Goal: Transaction & Acquisition: Book appointment/travel/reservation

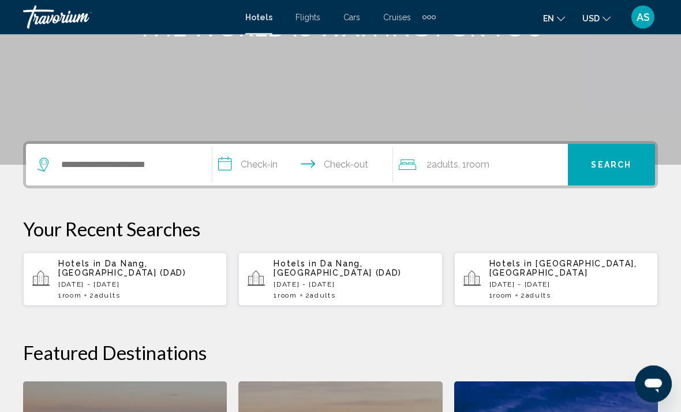
scroll to position [182, 0]
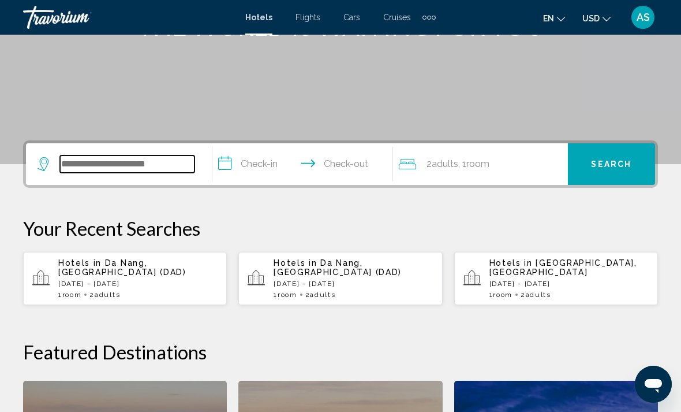
click at [171, 168] on input "Search widget" at bounding box center [127, 163] width 134 height 17
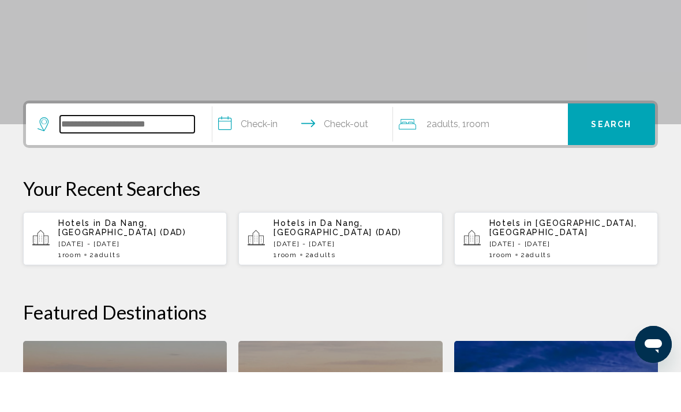
scroll to position [245, 0]
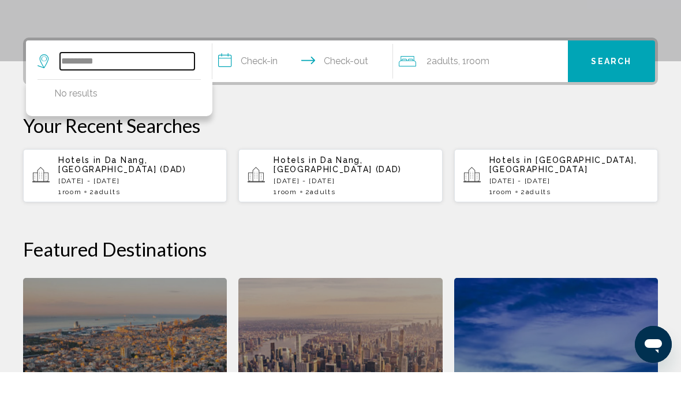
type input "**********"
click at [81, 92] on input "**********" at bounding box center [127, 100] width 134 height 17
click at [74, 92] on input "**********" at bounding box center [127, 100] width 134 height 17
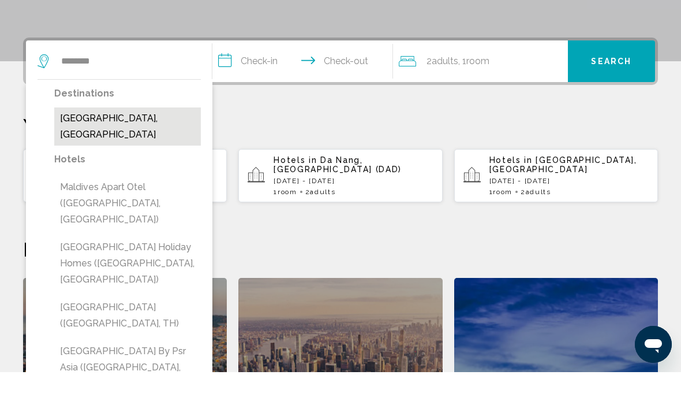
click at [135, 147] on button "Maldives, Maldives" at bounding box center [127, 166] width 147 height 38
type input "**********"
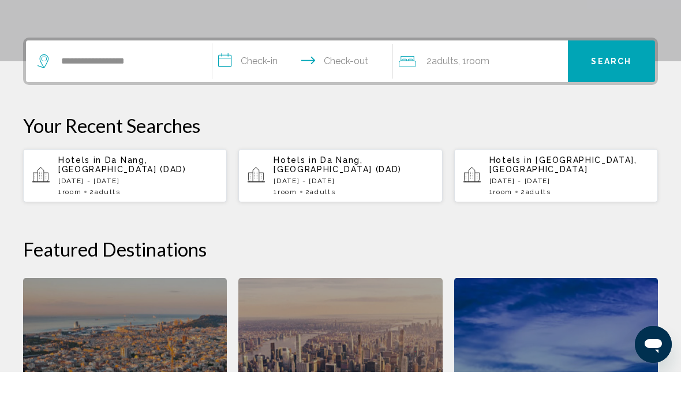
click at [256, 80] on input "**********" at bounding box center [304, 102] width 185 height 45
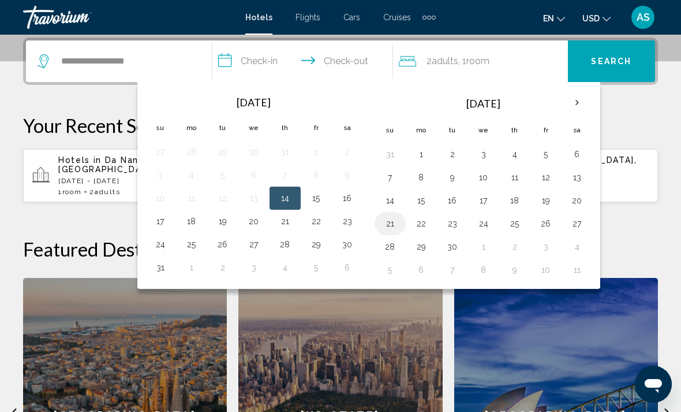
click at [390, 223] on button "21" at bounding box center [390, 223] width 18 height 16
click at [574, 227] on button "27" at bounding box center [577, 223] width 18 height 16
type input "**********"
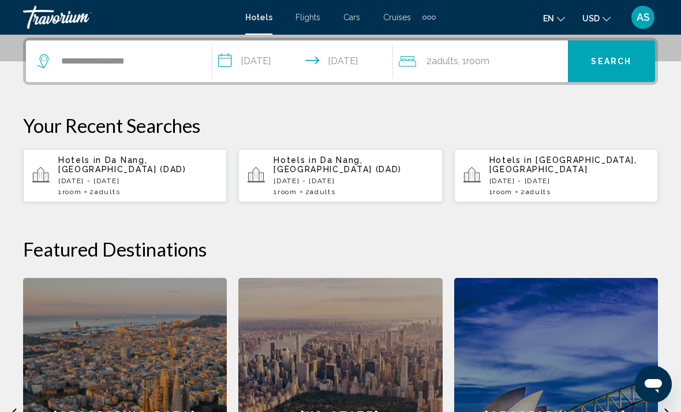
click at [608, 62] on span "Search" at bounding box center [611, 61] width 40 height 9
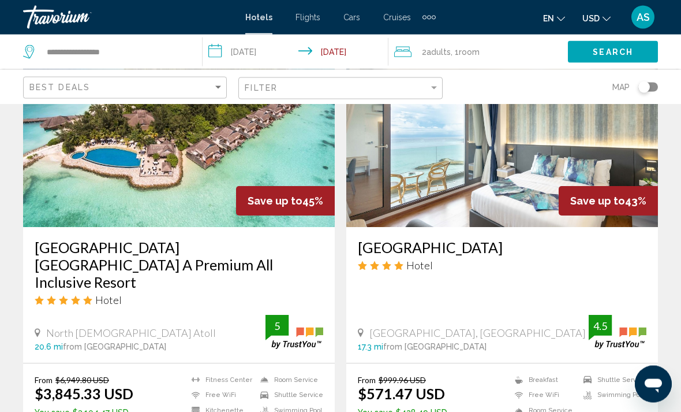
scroll to position [1402, 0]
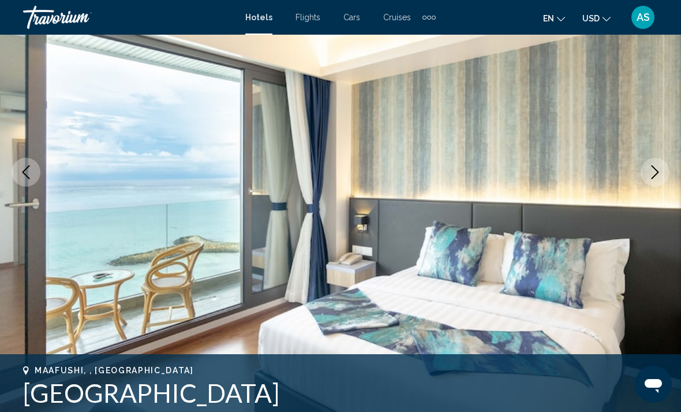
scroll to position [110, 0]
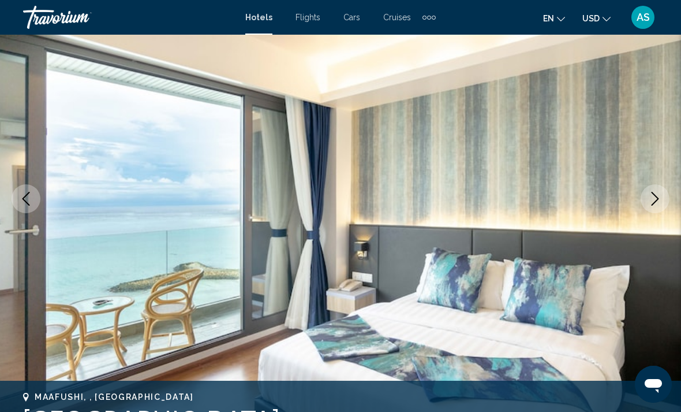
click at [656, 202] on icon "Next image" at bounding box center [655, 199] width 14 height 14
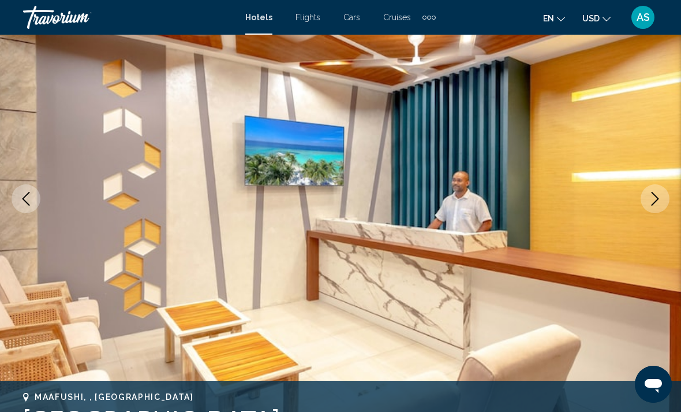
click at [660, 199] on icon "Next image" at bounding box center [655, 199] width 14 height 14
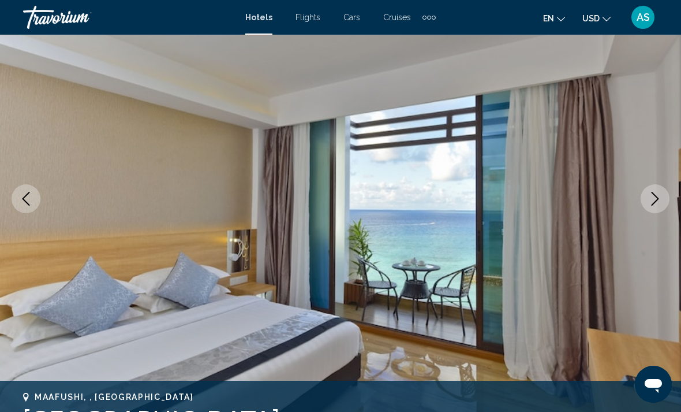
click at [660, 201] on icon "Next image" at bounding box center [655, 199] width 14 height 14
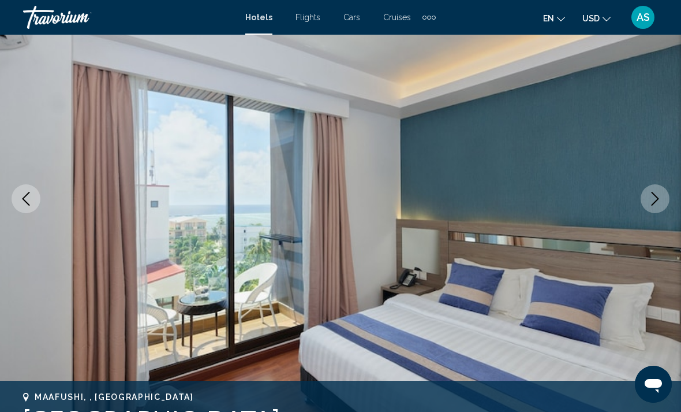
click at [660, 205] on button "Next image" at bounding box center [655, 198] width 29 height 29
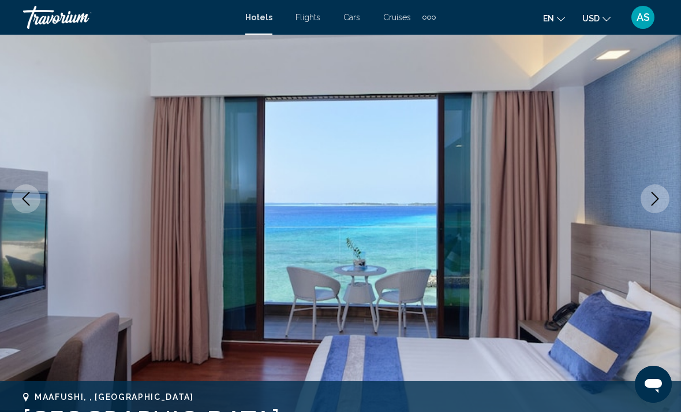
click at [659, 204] on icon "Next image" at bounding box center [655, 199] width 14 height 14
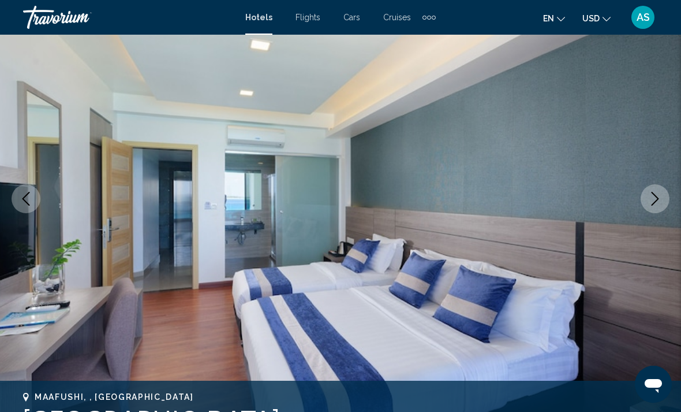
click at [656, 207] on button "Next image" at bounding box center [655, 198] width 29 height 29
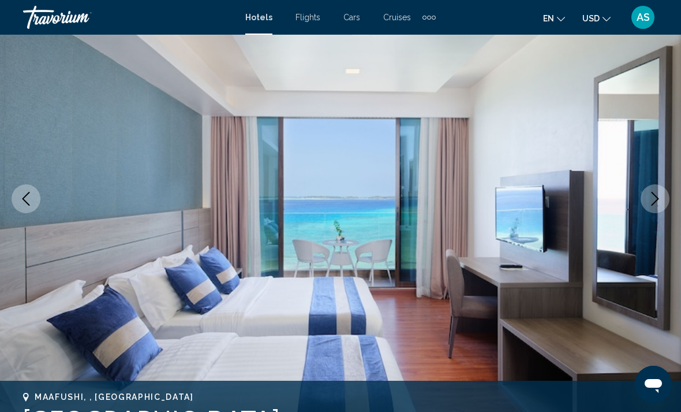
click at [657, 207] on button "Next image" at bounding box center [655, 198] width 29 height 29
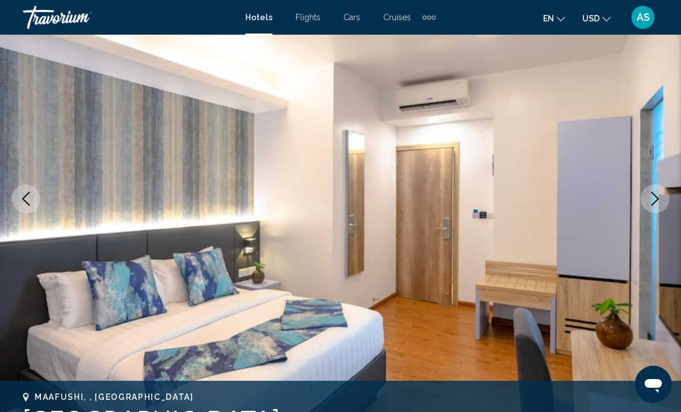
click at [659, 207] on button "Next image" at bounding box center [655, 198] width 29 height 29
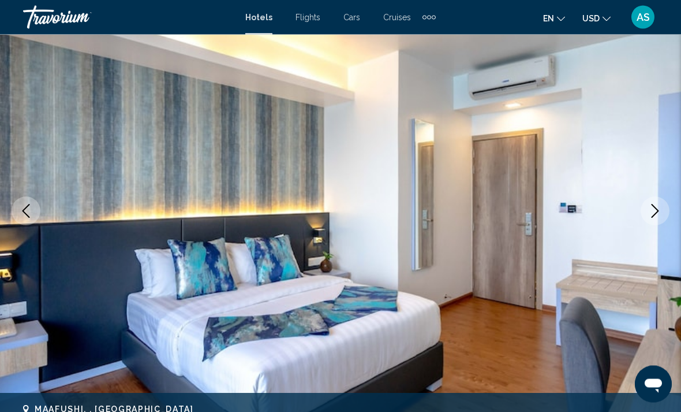
scroll to position [83, 0]
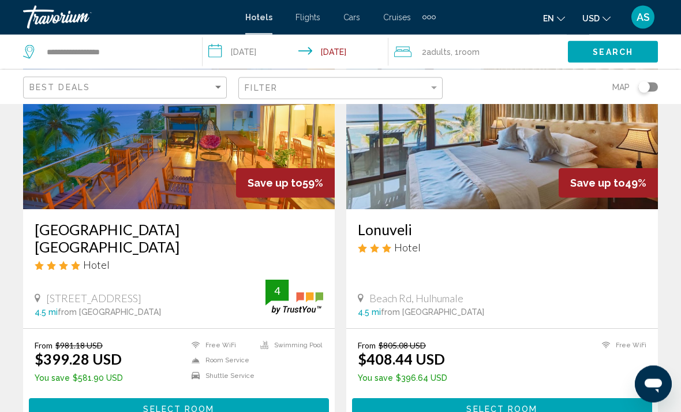
scroll to position [555, 0]
click at [562, 398] on button "Select Room" at bounding box center [502, 408] width 300 height 21
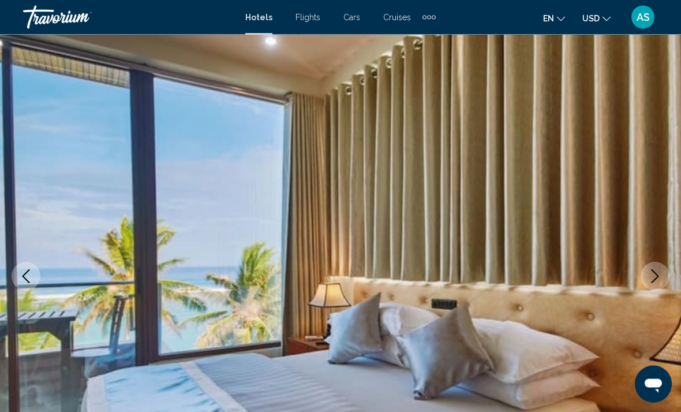
scroll to position [34, 0]
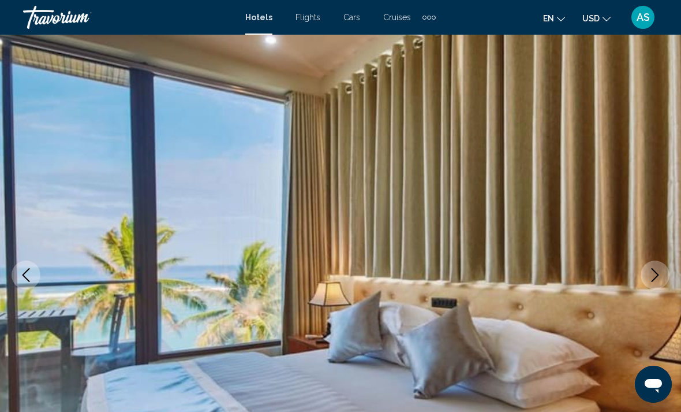
click at [660, 282] on button "Next image" at bounding box center [655, 274] width 29 height 29
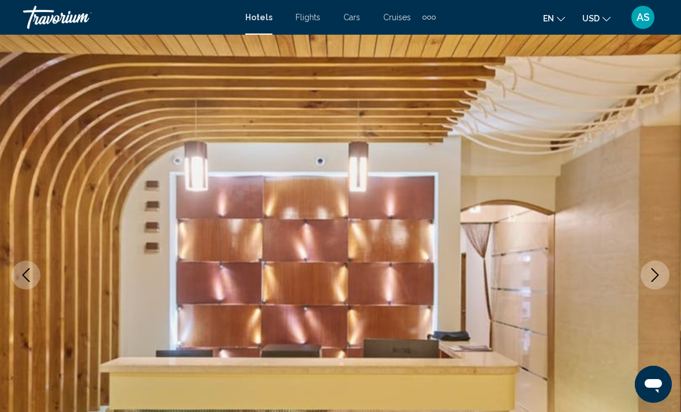
click at [659, 281] on icon "Next image" at bounding box center [655, 275] width 14 height 14
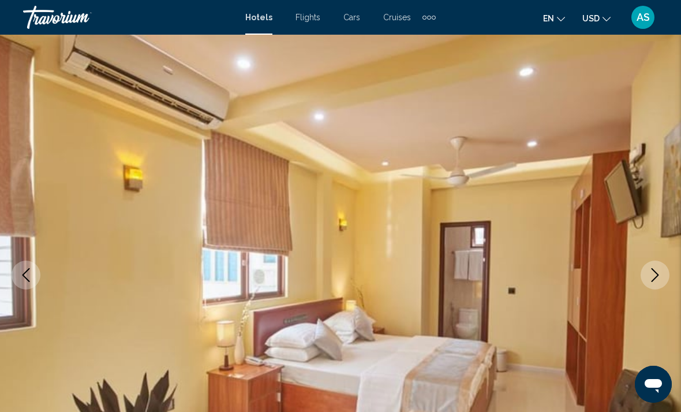
click at [657, 283] on button "Next image" at bounding box center [655, 274] width 29 height 29
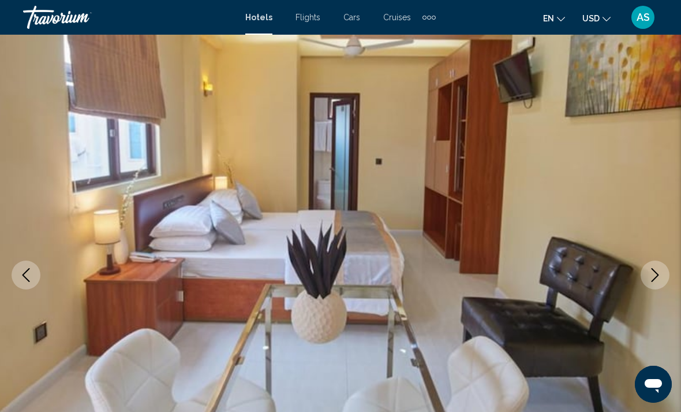
click at [660, 275] on icon "Next image" at bounding box center [655, 275] width 14 height 14
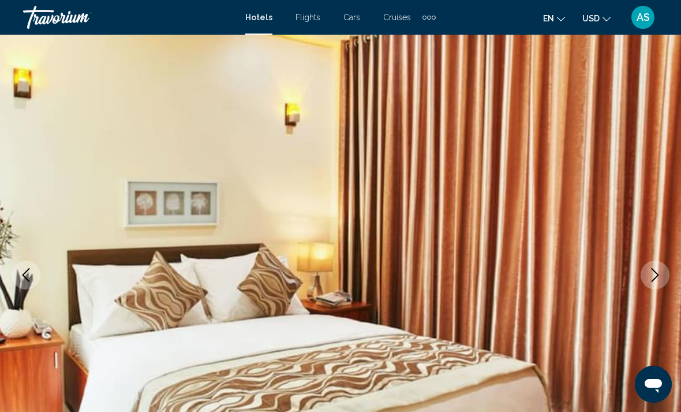
scroll to position [0, 0]
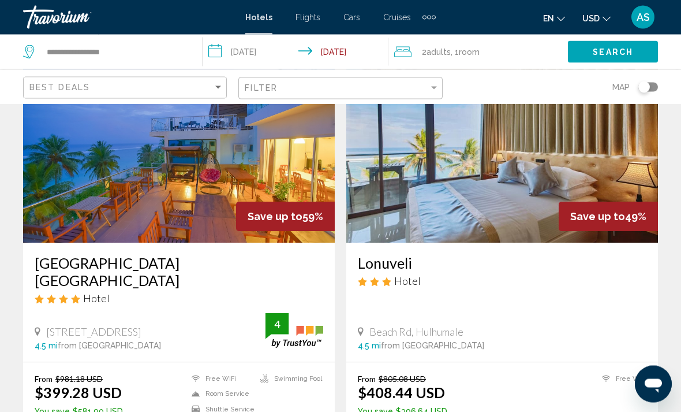
scroll to position [508, 0]
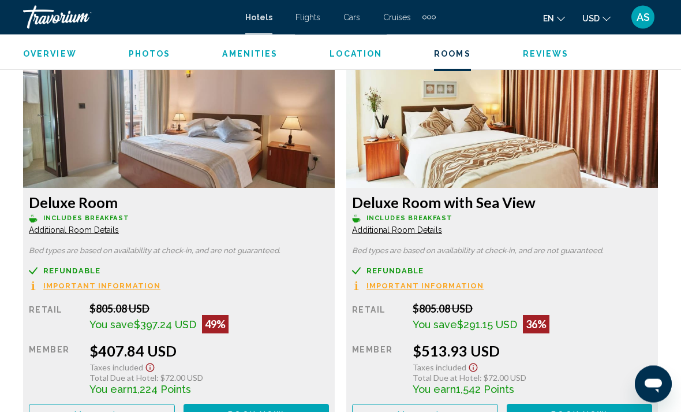
scroll to position [1794, 0]
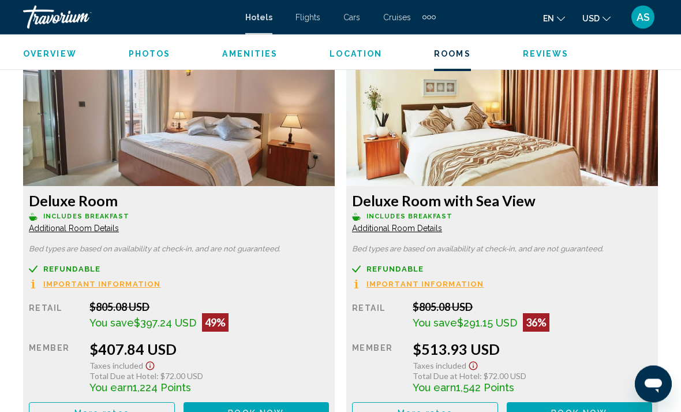
click at [83, 402] on button "More rates" at bounding box center [102, 412] width 146 height 21
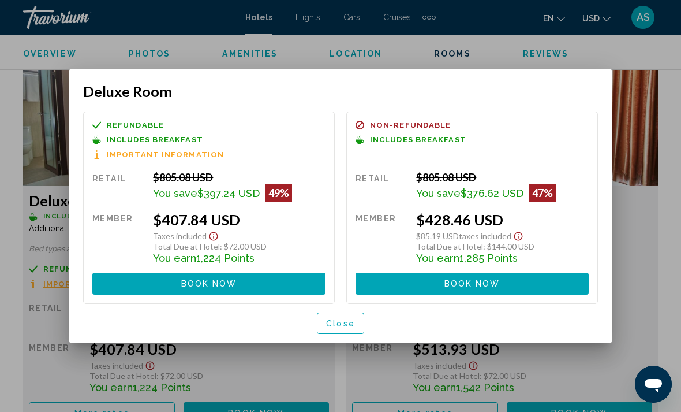
click at [338, 331] on button "Close" at bounding box center [340, 322] width 47 height 21
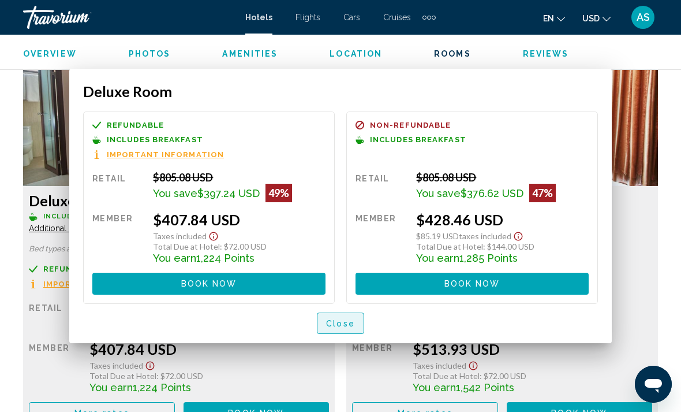
scroll to position [1795, 0]
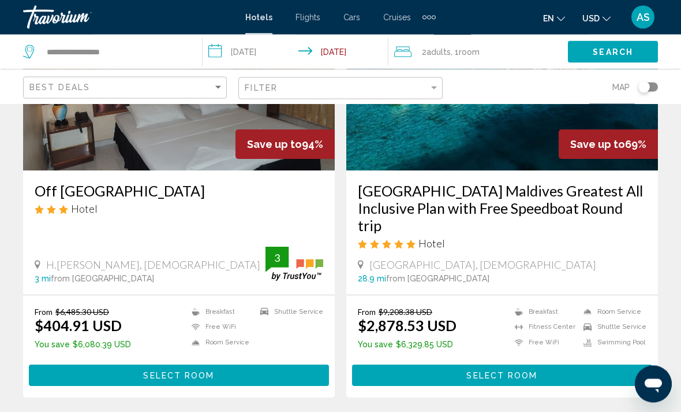
scroll to position [159, 0]
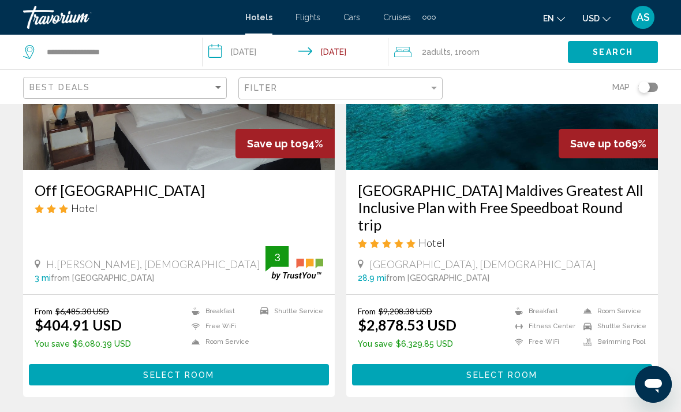
click at [537, 378] on span "Select Room" at bounding box center [501, 374] width 71 height 9
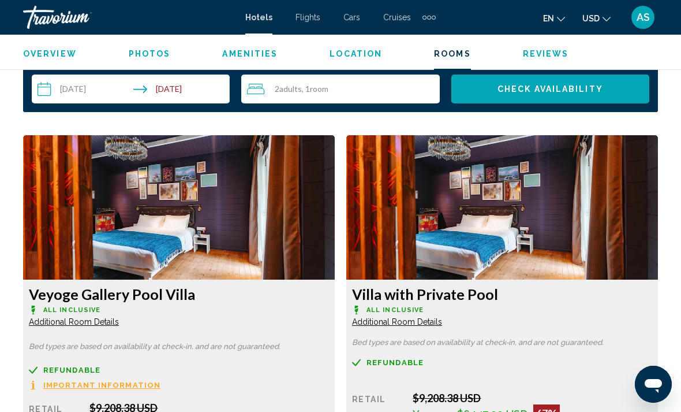
scroll to position [1702, 0]
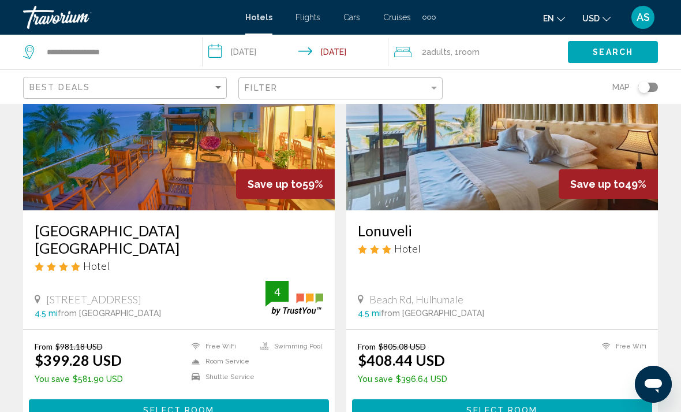
scroll to position [556, 0]
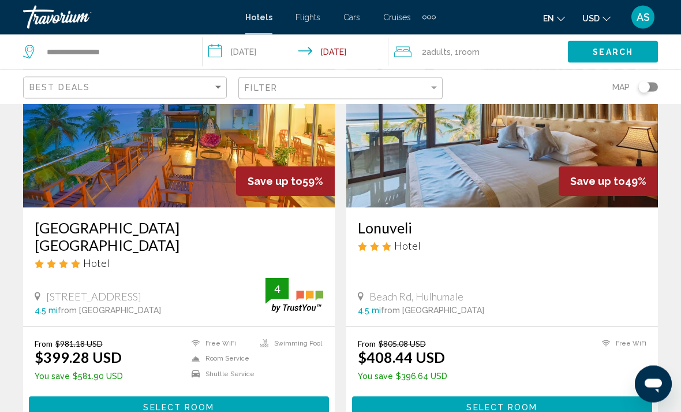
click at [201, 397] on button "Select Room" at bounding box center [179, 407] width 300 height 21
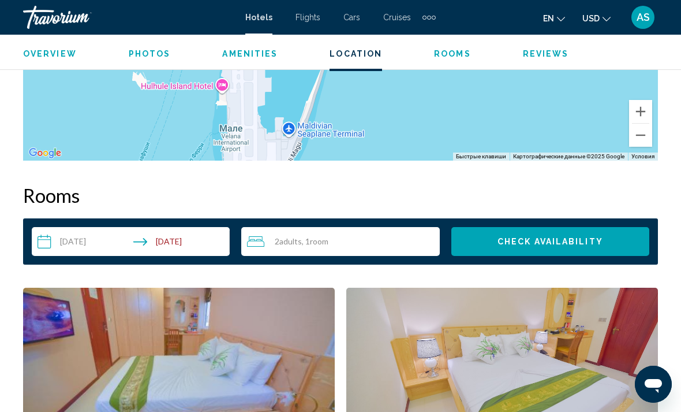
scroll to position [1549, 0]
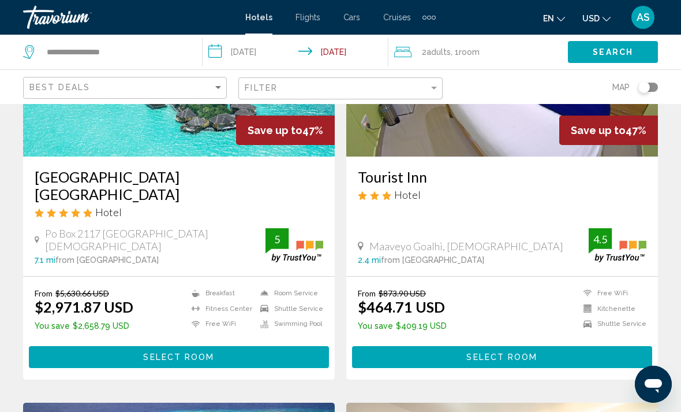
scroll to position [1058, 0]
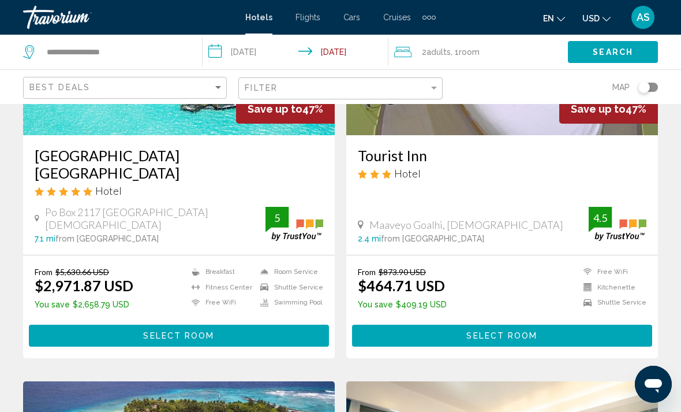
click at [198, 331] on span "Select Room" at bounding box center [178, 335] width 71 height 9
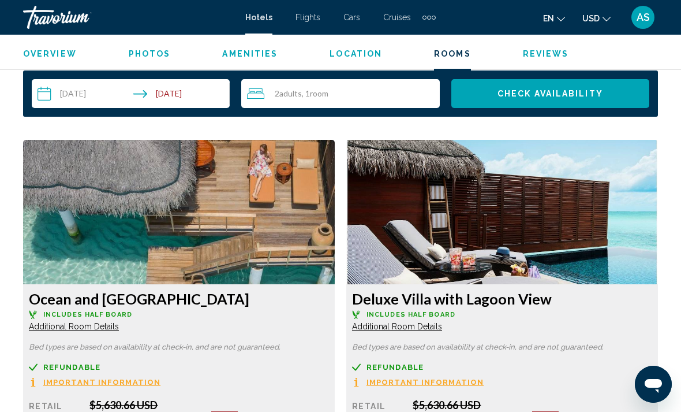
scroll to position [1691, 0]
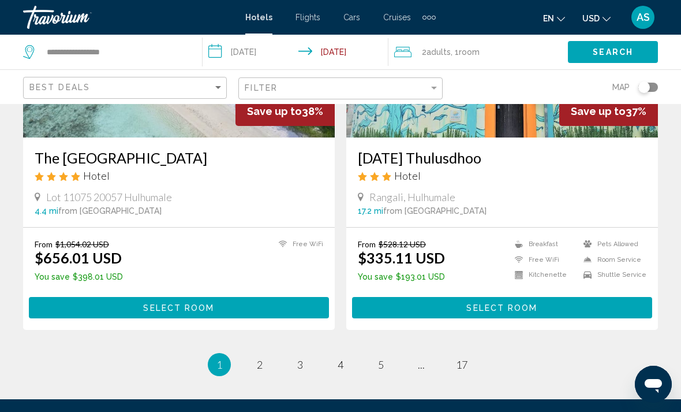
scroll to position [2383, 0]
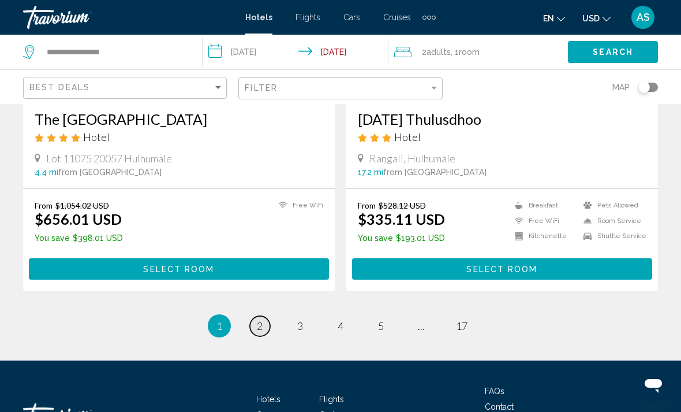
click at [263, 316] on link "page 2" at bounding box center [260, 326] width 20 height 20
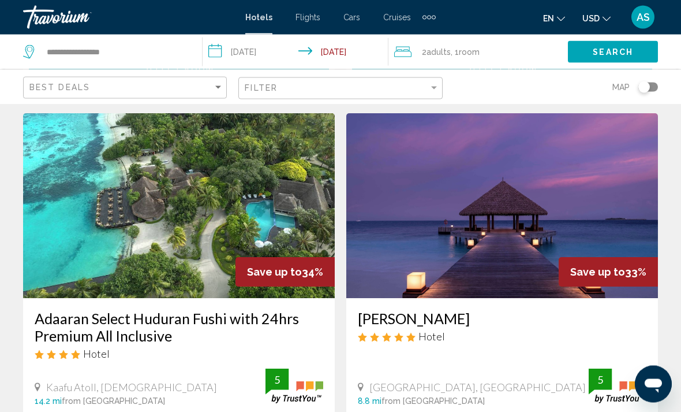
scroll to position [892, 0]
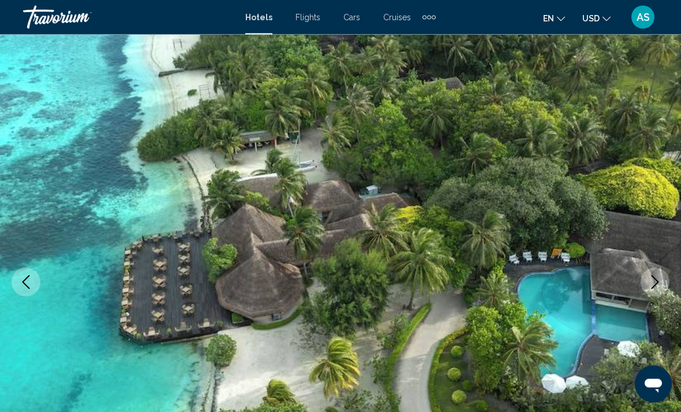
scroll to position [40, 0]
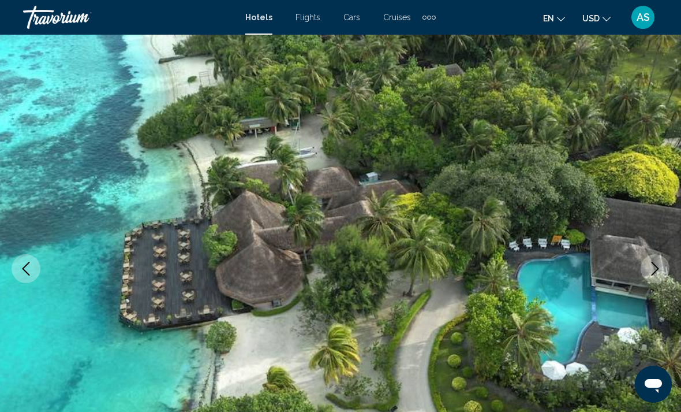
click at [664, 275] on button "Next image" at bounding box center [655, 268] width 29 height 29
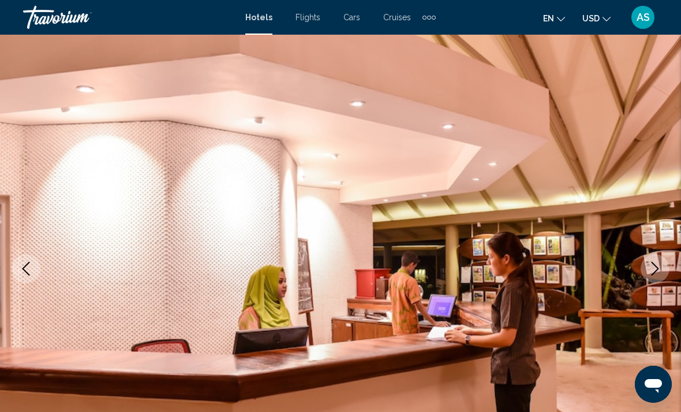
click at [665, 272] on button "Next image" at bounding box center [655, 268] width 29 height 29
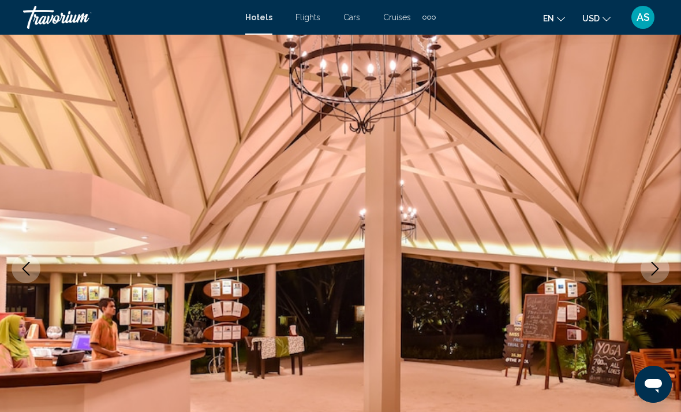
click at [661, 282] on img "Main content" at bounding box center [340, 268] width 681 height 548
click at [664, 270] on button "Next image" at bounding box center [655, 268] width 29 height 29
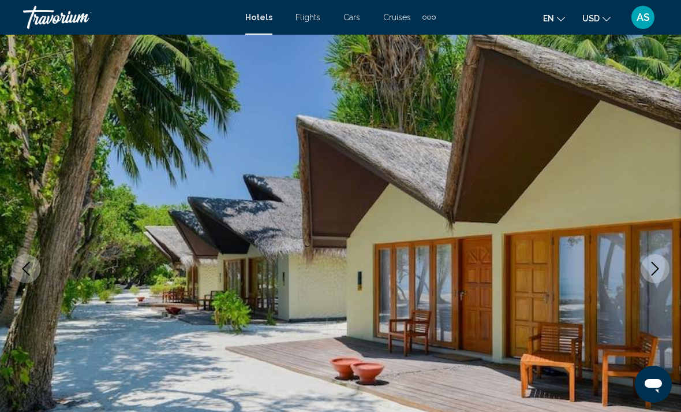
click at [662, 279] on button "Next image" at bounding box center [655, 268] width 29 height 29
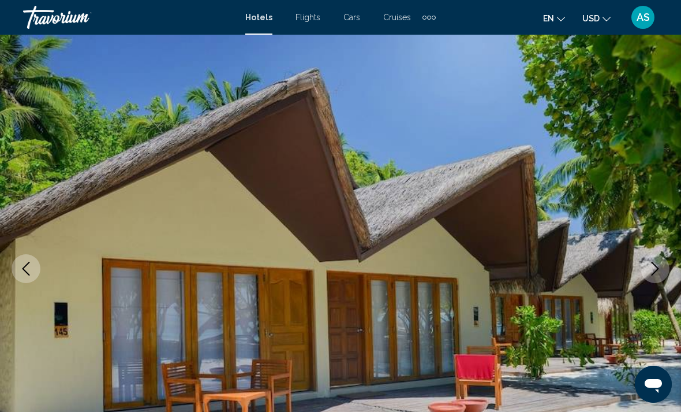
click at [661, 283] on img "Main content" at bounding box center [340, 268] width 681 height 548
click at [665, 270] on button "Next image" at bounding box center [655, 268] width 29 height 29
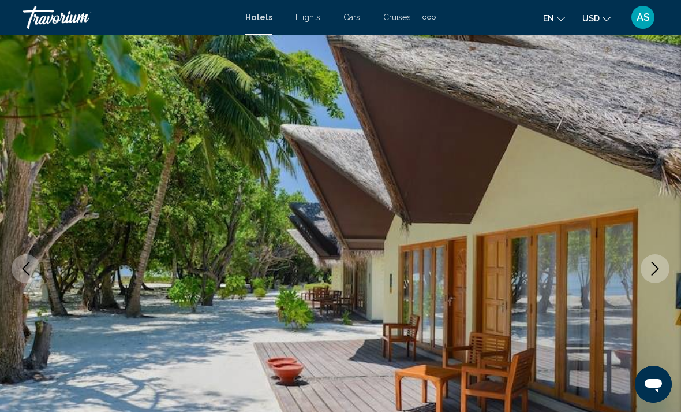
click at [659, 279] on button "Next image" at bounding box center [655, 268] width 29 height 29
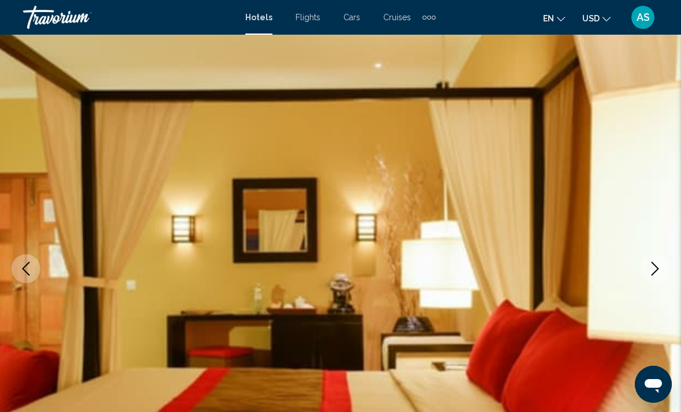
click at [662, 281] on button "Next image" at bounding box center [655, 268] width 29 height 29
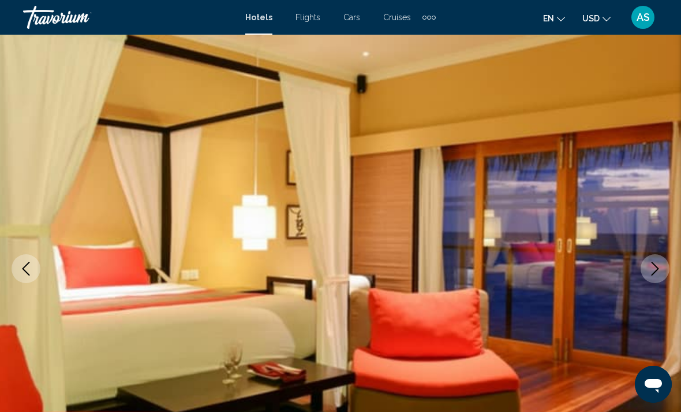
click at [664, 282] on img "Main content" at bounding box center [340, 268] width 681 height 548
click at [665, 266] on button "Next image" at bounding box center [655, 268] width 29 height 29
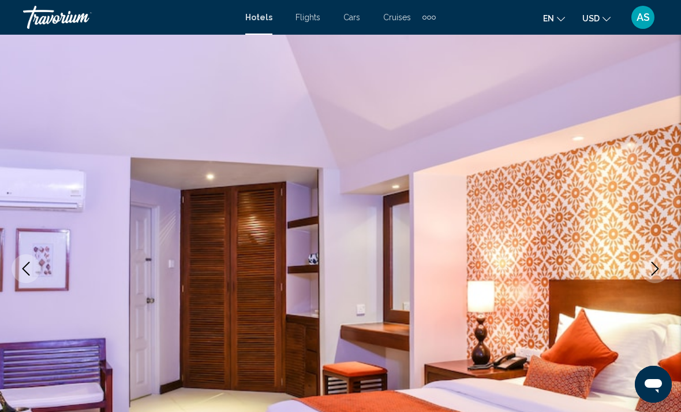
click at [661, 279] on button "Next image" at bounding box center [655, 268] width 29 height 29
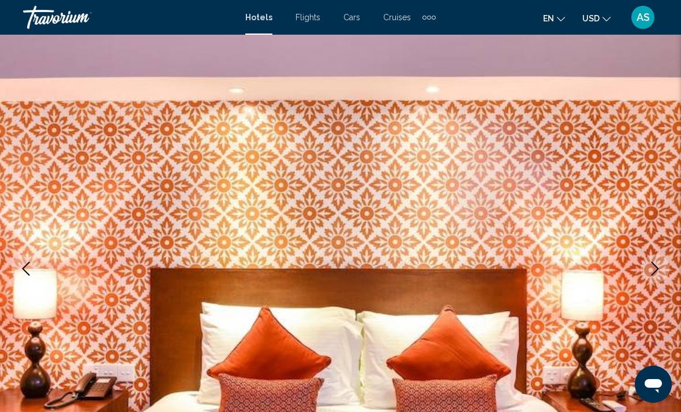
click at [662, 286] on img "Main content" at bounding box center [340, 268] width 681 height 548
click at [660, 290] on img "Main content" at bounding box center [340, 268] width 681 height 548
click at [660, 267] on icon "Next image" at bounding box center [655, 268] width 14 height 14
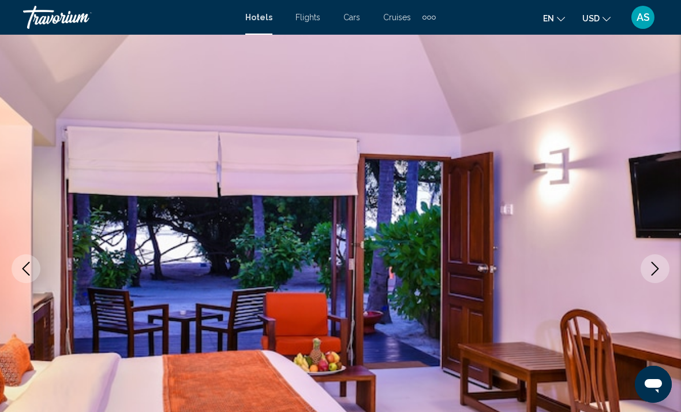
click at [655, 274] on icon "Next image" at bounding box center [655, 268] width 14 height 14
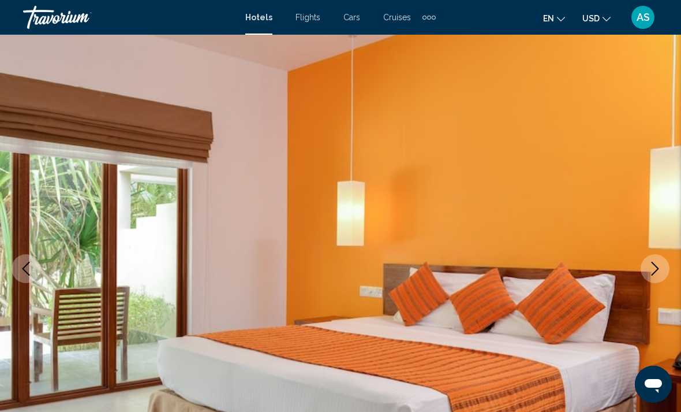
click at [656, 276] on button "Next image" at bounding box center [655, 268] width 29 height 29
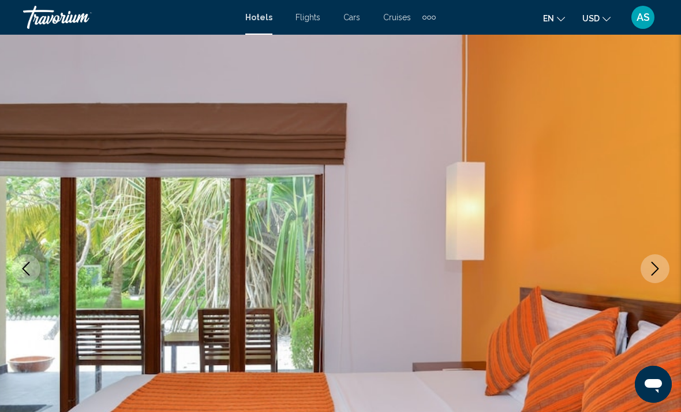
click at [658, 280] on button "Next image" at bounding box center [655, 268] width 29 height 29
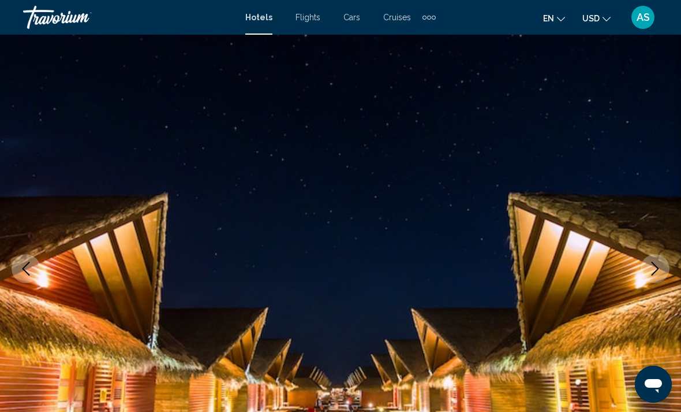
click at [660, 274] on icon "Next image" at bounding box center [655, 268] width 14 height 14
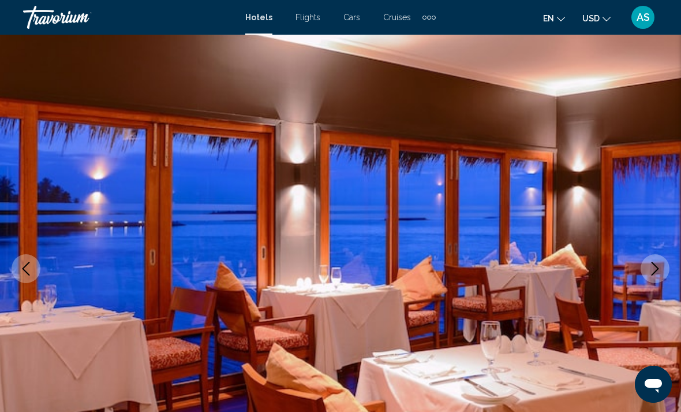
click at [661, 286] on img "Main content" at bounding box center [340, 268] width 681 height 548
click at [663, 281] on img "Main content" at bounding box center [340, 268] width 681 height 548
click at [662, 274] on button "Next image" at bounding box center [655, 268] width 29 height 29
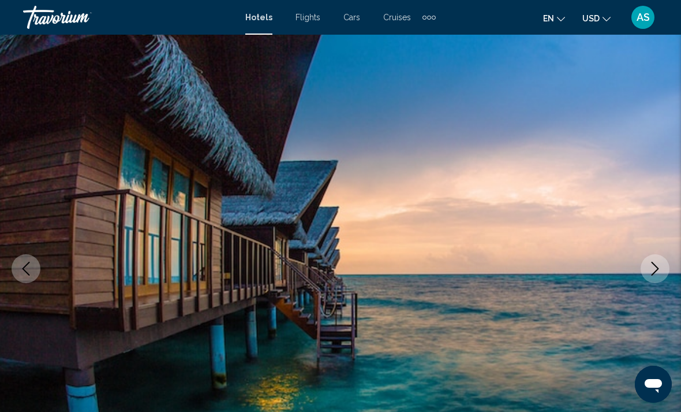
click at [663, 279] on button "Next image" at bounding box center [655, 268] width 29 height 29
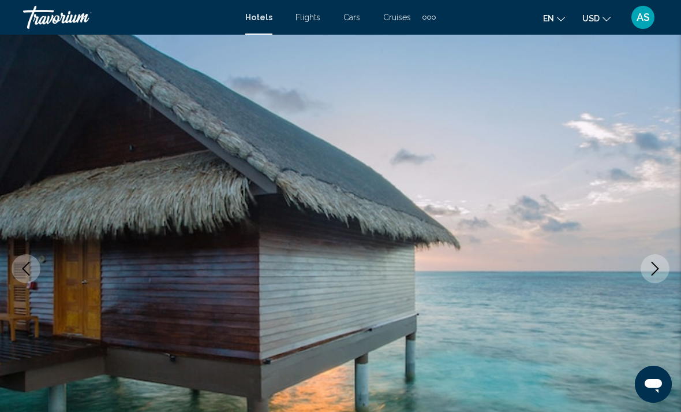
click at [663, 279] on button "Next image" at bounding box center [655, 268] width 29 height 29
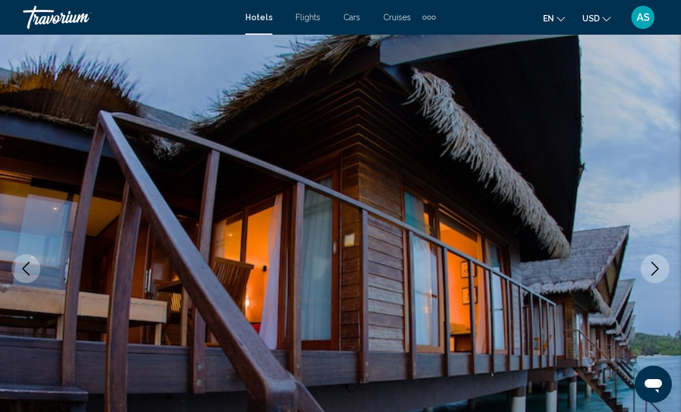
click at [663, 280] on button "Next image" at bounding box center [655, 268] width 29 height 29
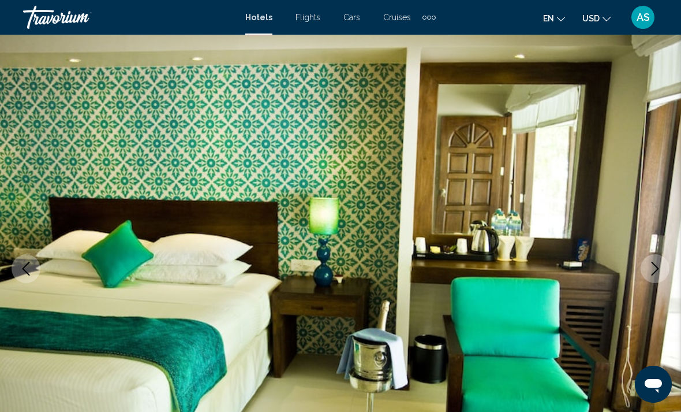
click at [663, 281] on button "Next image" at bounding box center [655, 268] width 29 height 29
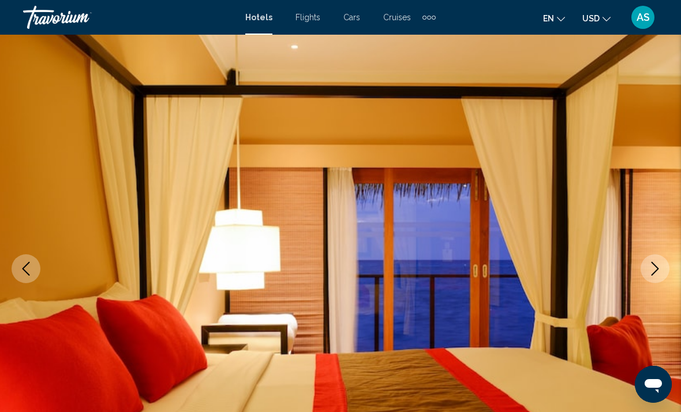
click at [663, 282] on img "Main content" at bounding box center [340, 268] width 681 height 548
click at [665, 270] on button "Next image" at bounding box center [655, 268] width 29 height 29
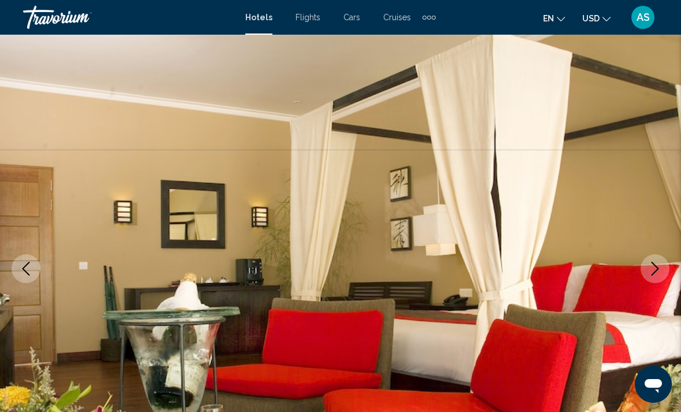
click at [661, 281] on button "Next image" at bounding box center [655, 268] width 29 height 29
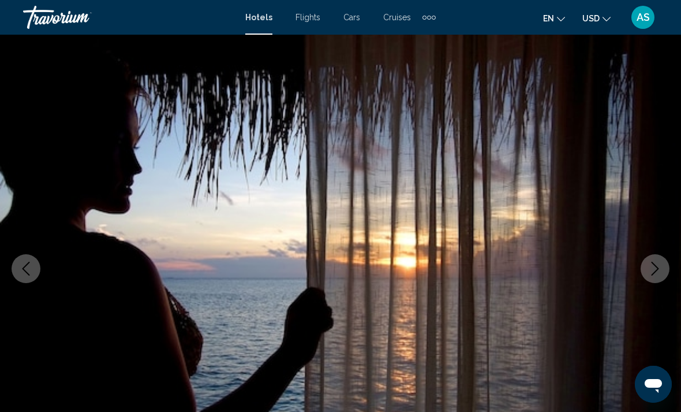
click at [661, 281] on button "Next image" at bounding box center [655, 268] width 29 height 29
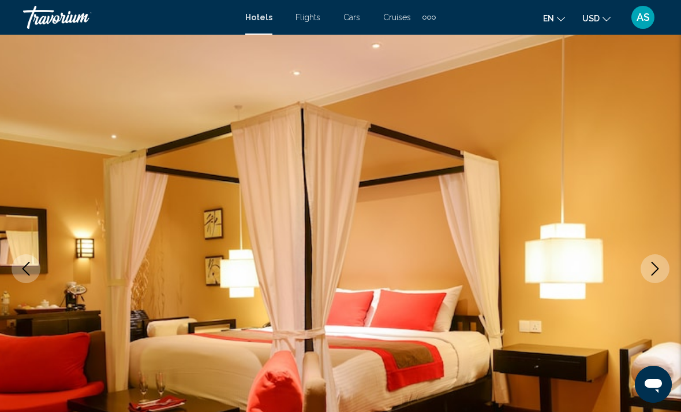
click at [661, 278] on button "Next image" at bounding box center [655, 268] width 29 height 29
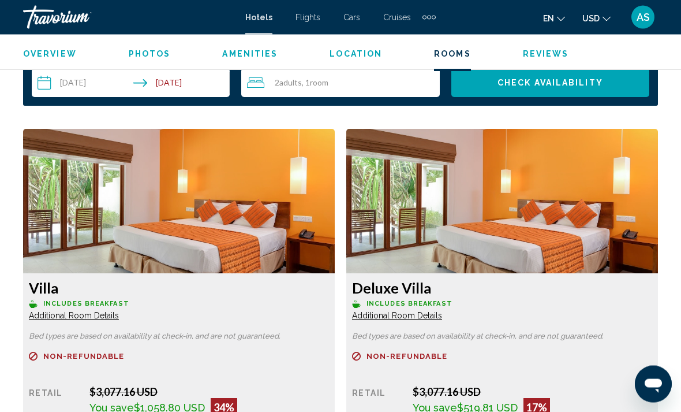
scroll to position [1702, 0]
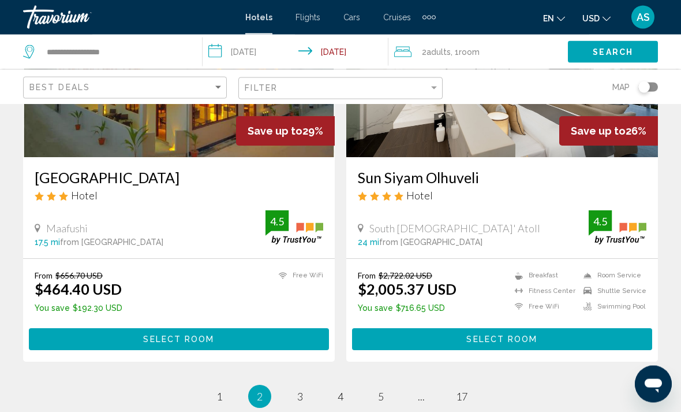
scroll to position [2389, 0]
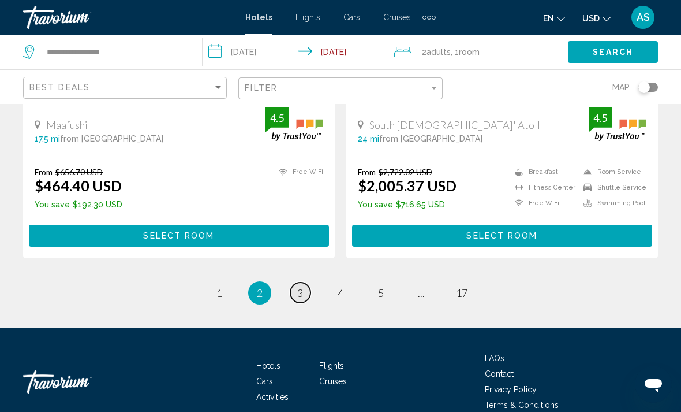
click at [302, 286] on span "3" at bounding box center [300, 292] width 6 height 13
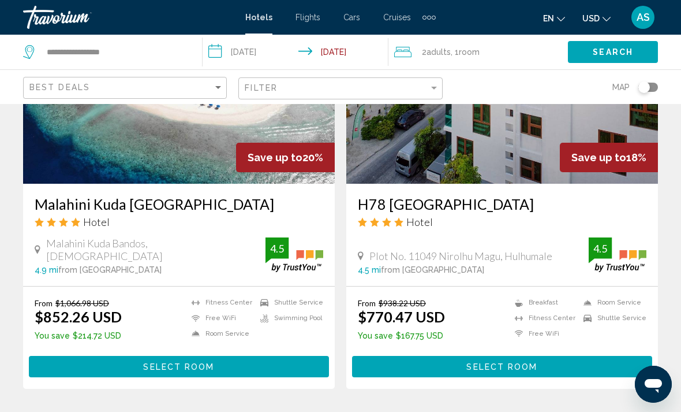
scroll to position [2343, 0]
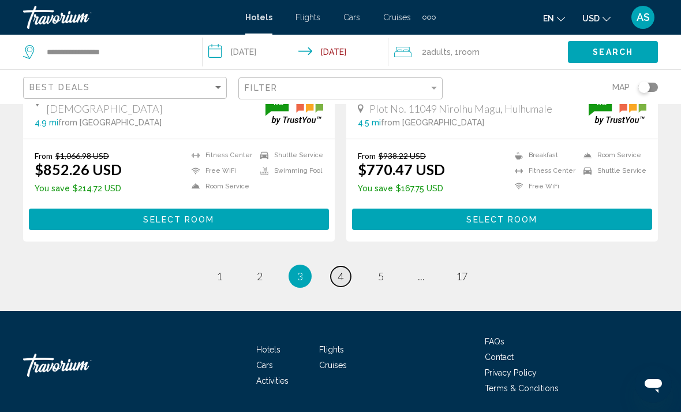
click at [345, 277] on link "page 4" at bounding box center [341, 276] width 20 height 20
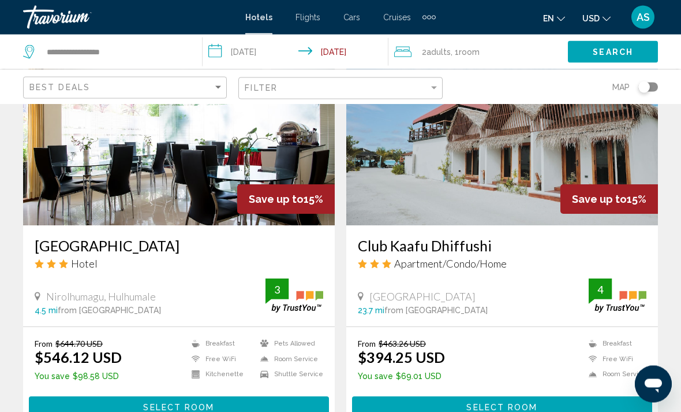
scroll to position [2283, 0]
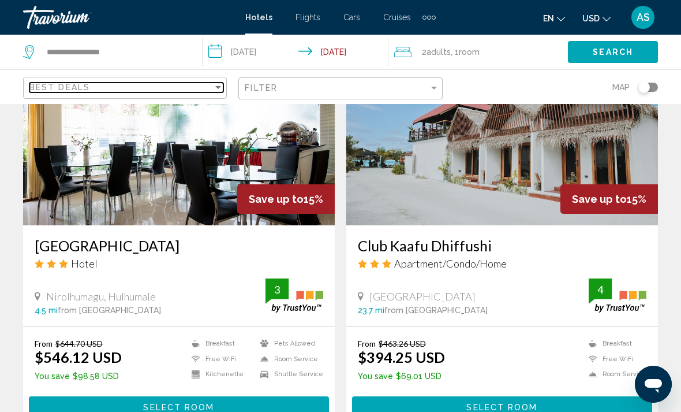
click at [193, 88] on div "Best Deals" at bounding box center [121, 87] width 184 height 9
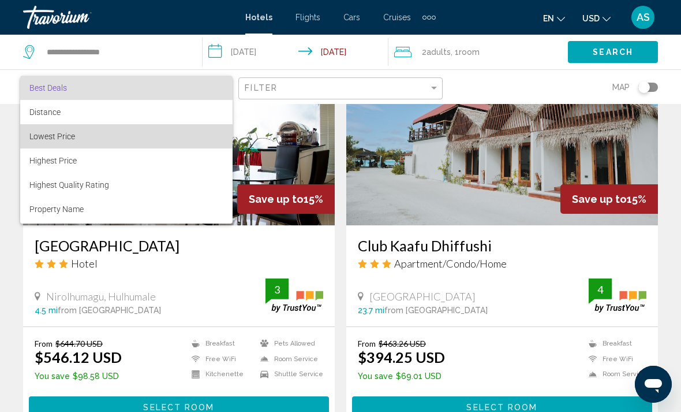
click at [64, 134] on span "Lowest Price" at bounding box center [52, 136] width 46 height 9
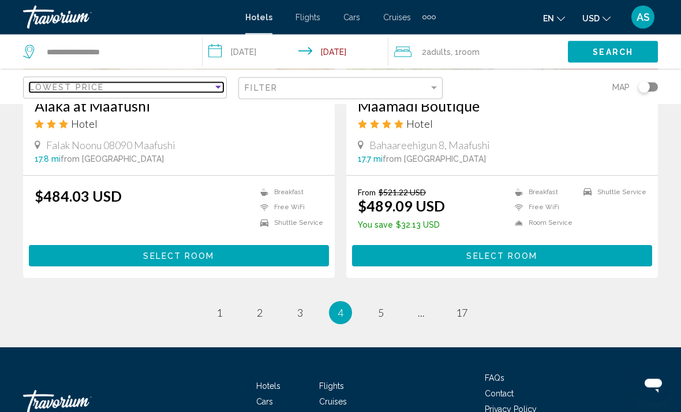
scroll to position [2343, 0]
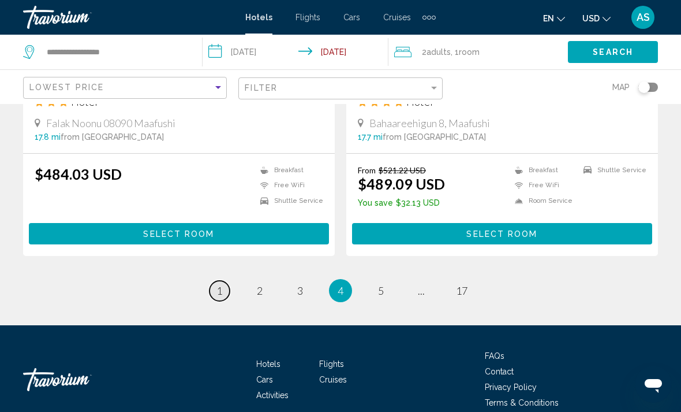
click at [220, 284] on span "1" at bounding box center [219, 290] width 6 height 13
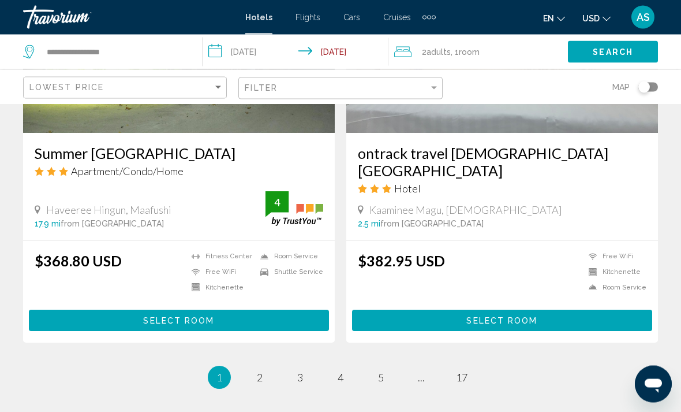
scroll to position [2310, 0]
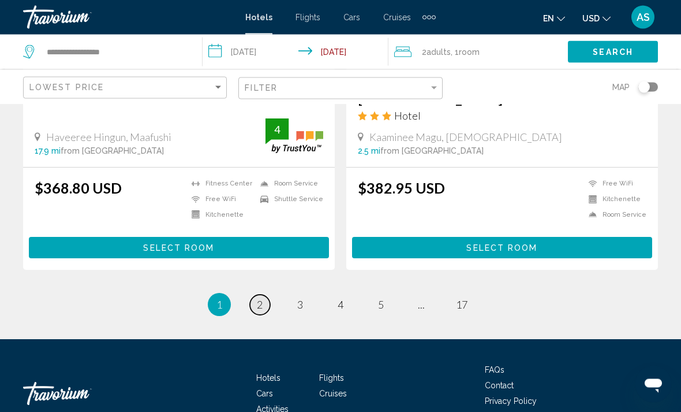
click at [265, 295] on link "page 2" at bounding box center [260, 305] width 20 height 20
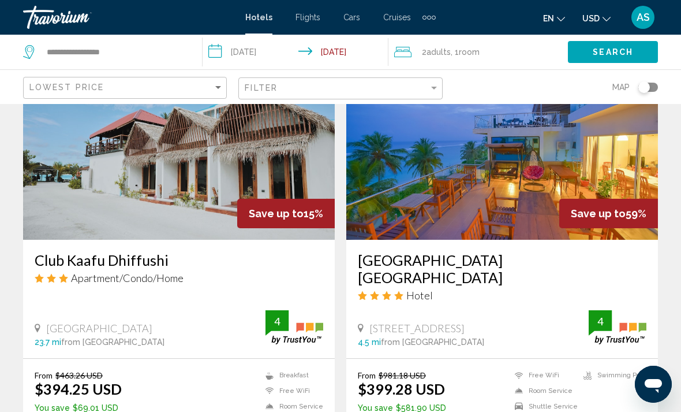
scroll to position [1313, 0]
